Goal: Information Seeking & Learning: Learn about a topic

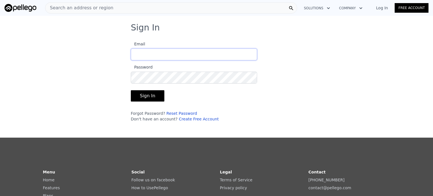
type input "[EMAIL_ADDRESS][DOMAIN_NAME]"
click at [153, 93] on button "Sign In" at bounding box center [148, 95] width 34 height 11
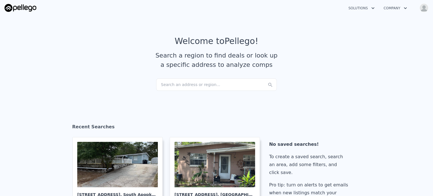
drag, startPoint x: 197, startPoint y: 85, endPoint x: 180, endPoint y: 83, distance: 17.0
click at [180, 83] on div "Search an address or region..." at bounding box center [216, 84] width 121 height 12
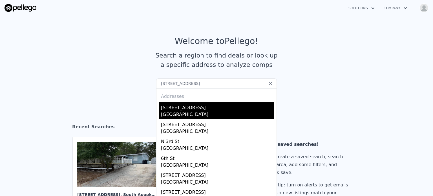
type input "[STREET_ADDRESS]"
click at [195, 108] on div "[STREET_ADDRESS]" at bounding box center [217, 106] width 113 height 9
